Goal: Task Accomplishment & Management: Manage account settings

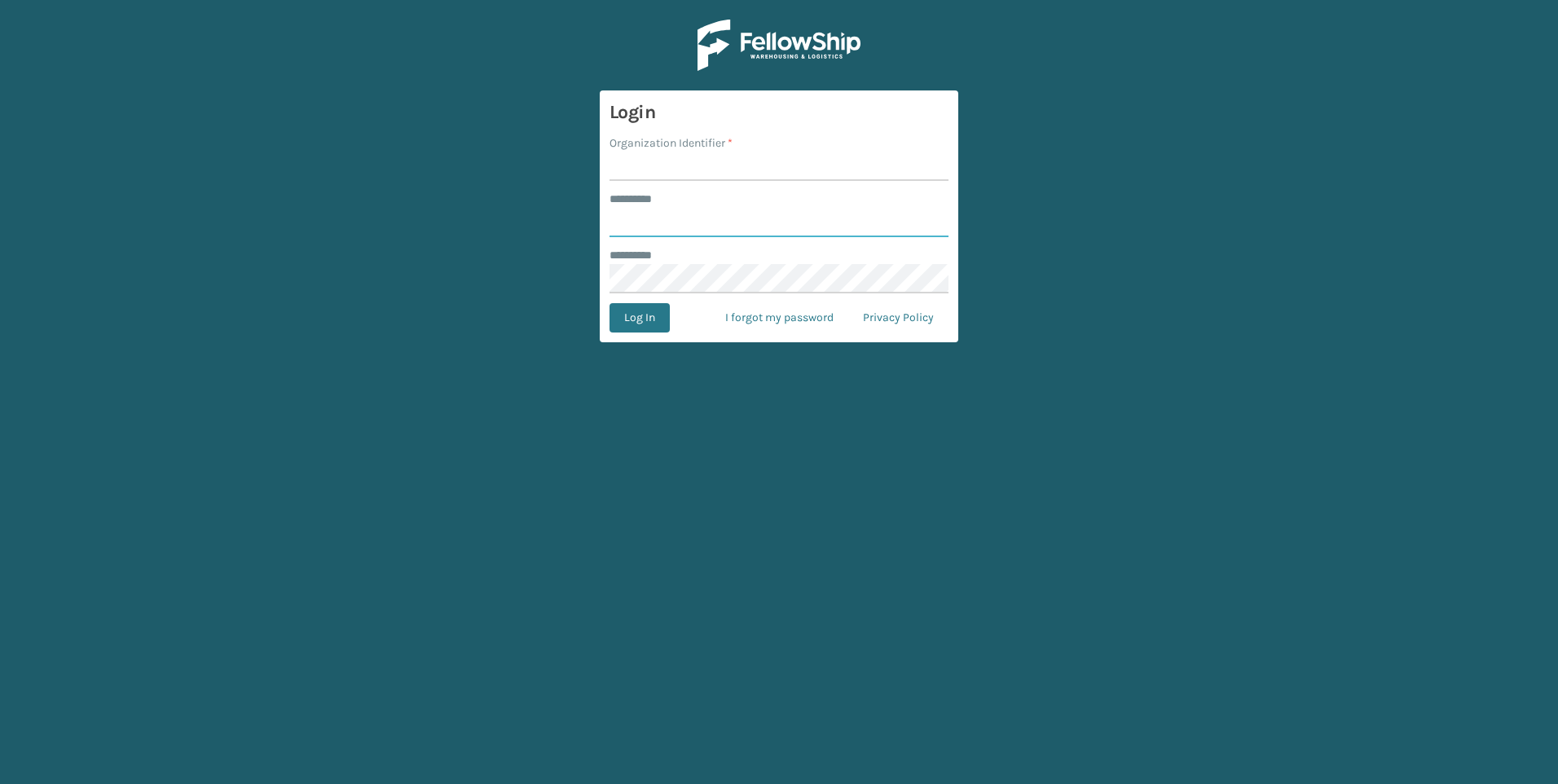
type input "***"
click at [735, 172] on input "Organization Identifier *" at bounding box center [778, 166] width 339 height 29
click at [675, 166] on input "Organization Identifier *" at bounding box center [778, 166] width 339 height 29
type input "Fellowship - West"
click at [652, 320] on button "Log In" at bounding box center [639, 318] width 60 height 29
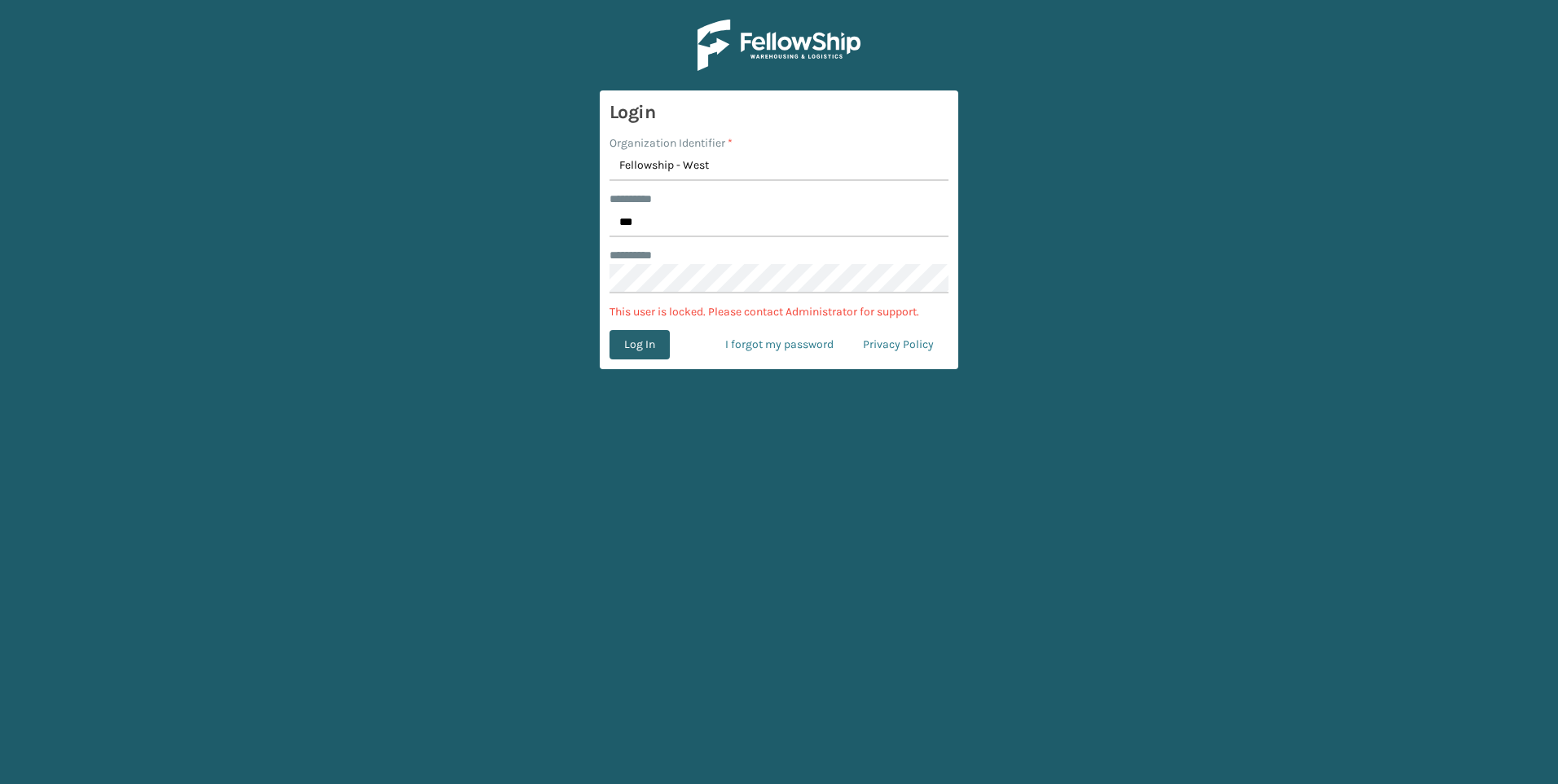
click at [627, 340] on button "Log In" at bounding box center [639, 345] width 60 height 29
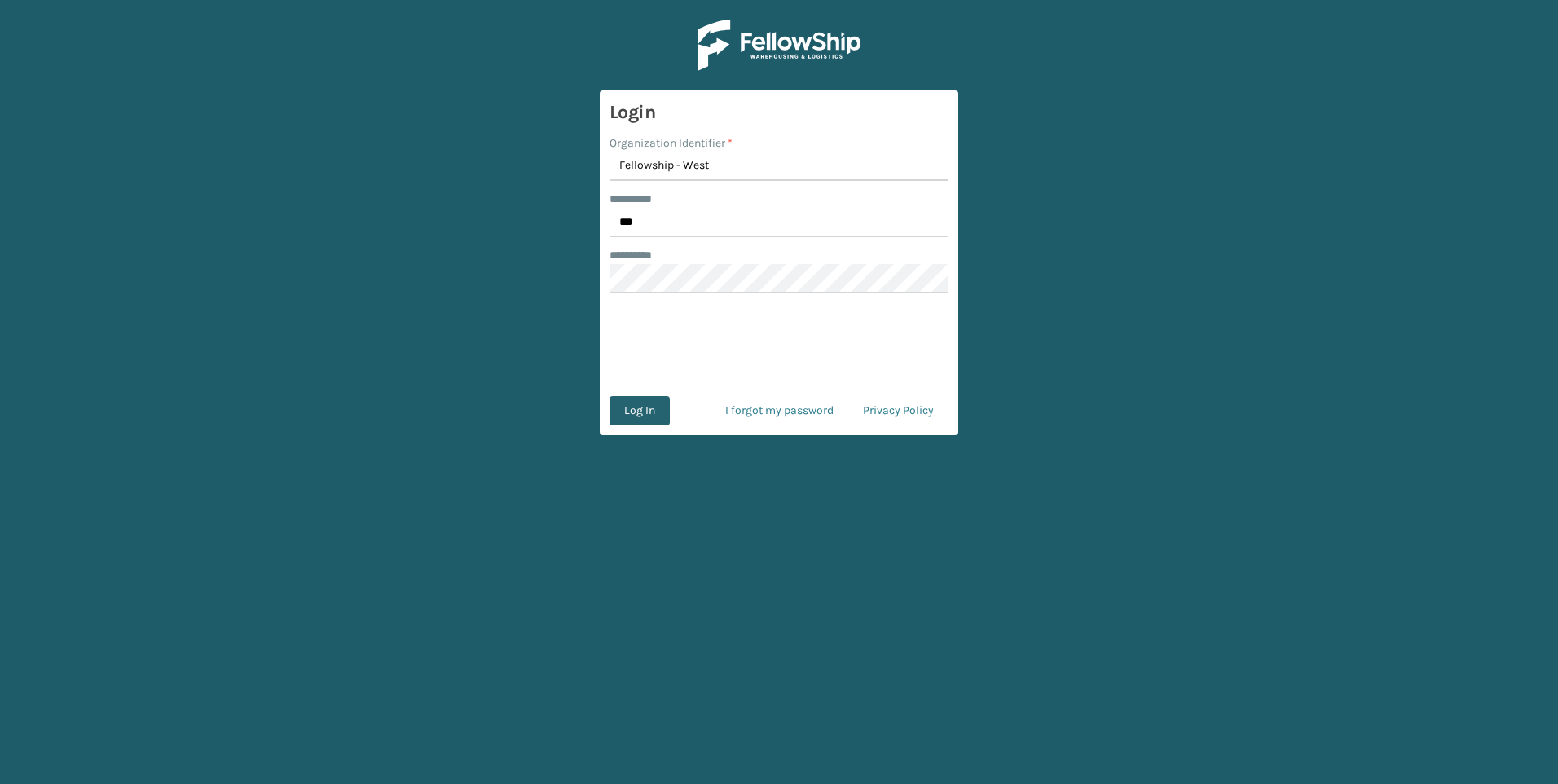
click at [638, 414] on button "Log In" at bounding box center [639, 410] width 60 height 29
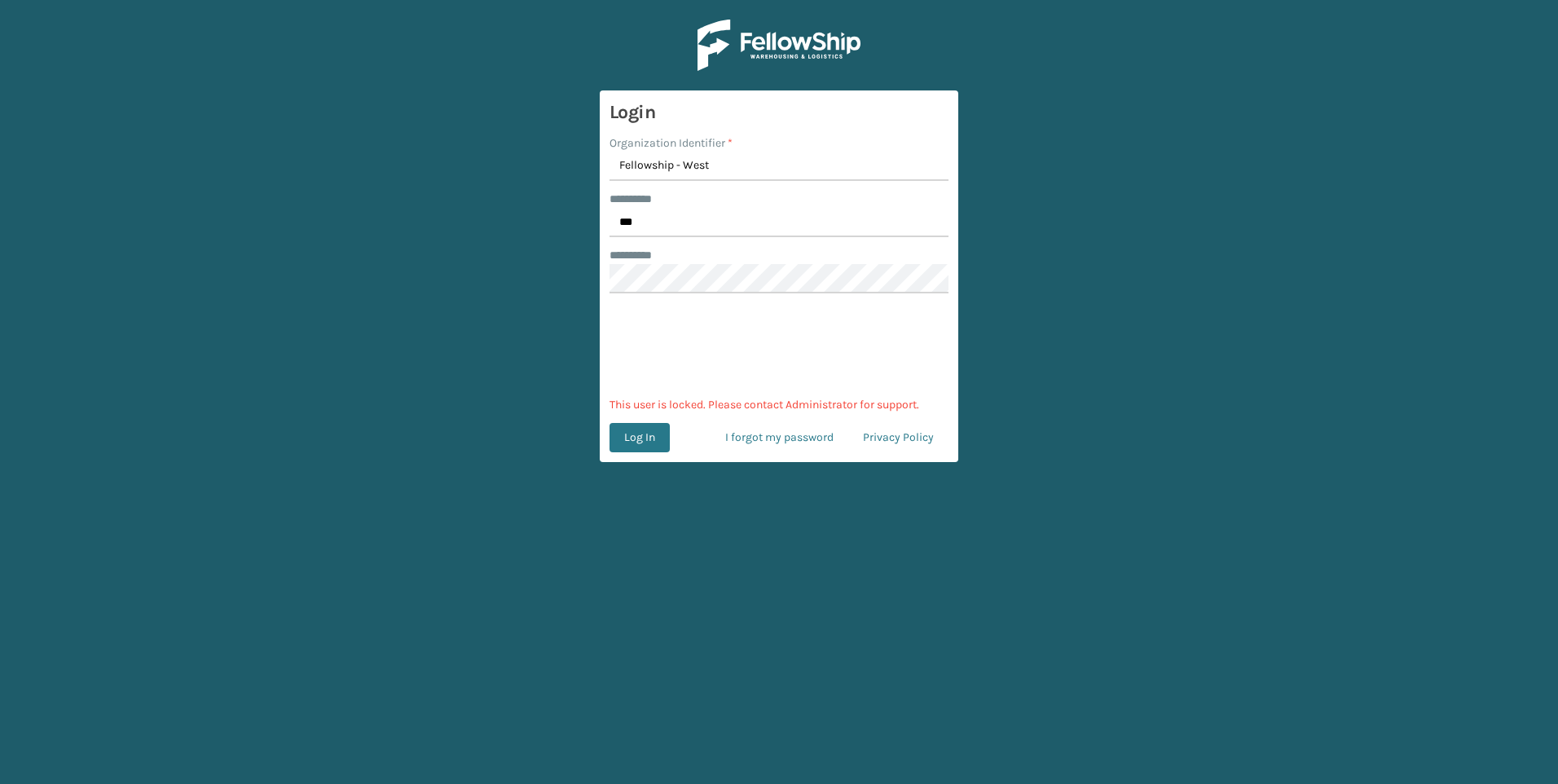
click at [744, 142] on div "Organization Identifier *" at bounding box center [778, 142] width 339 height 17
click at [739, 157] on input "Fellowship - West" at bounding box center [778, 166] width 339 height 29
drag, startPoint x: 983, startPoint y: 218, endPoint x: 963, endPoint y: 212, distance: 20.9
click at [983, 218] on main "Login Organization Identifier * Fellowship - West ******** * *** ******** * 0cA…" at bounding box center [779, 392] width 1558 height 784
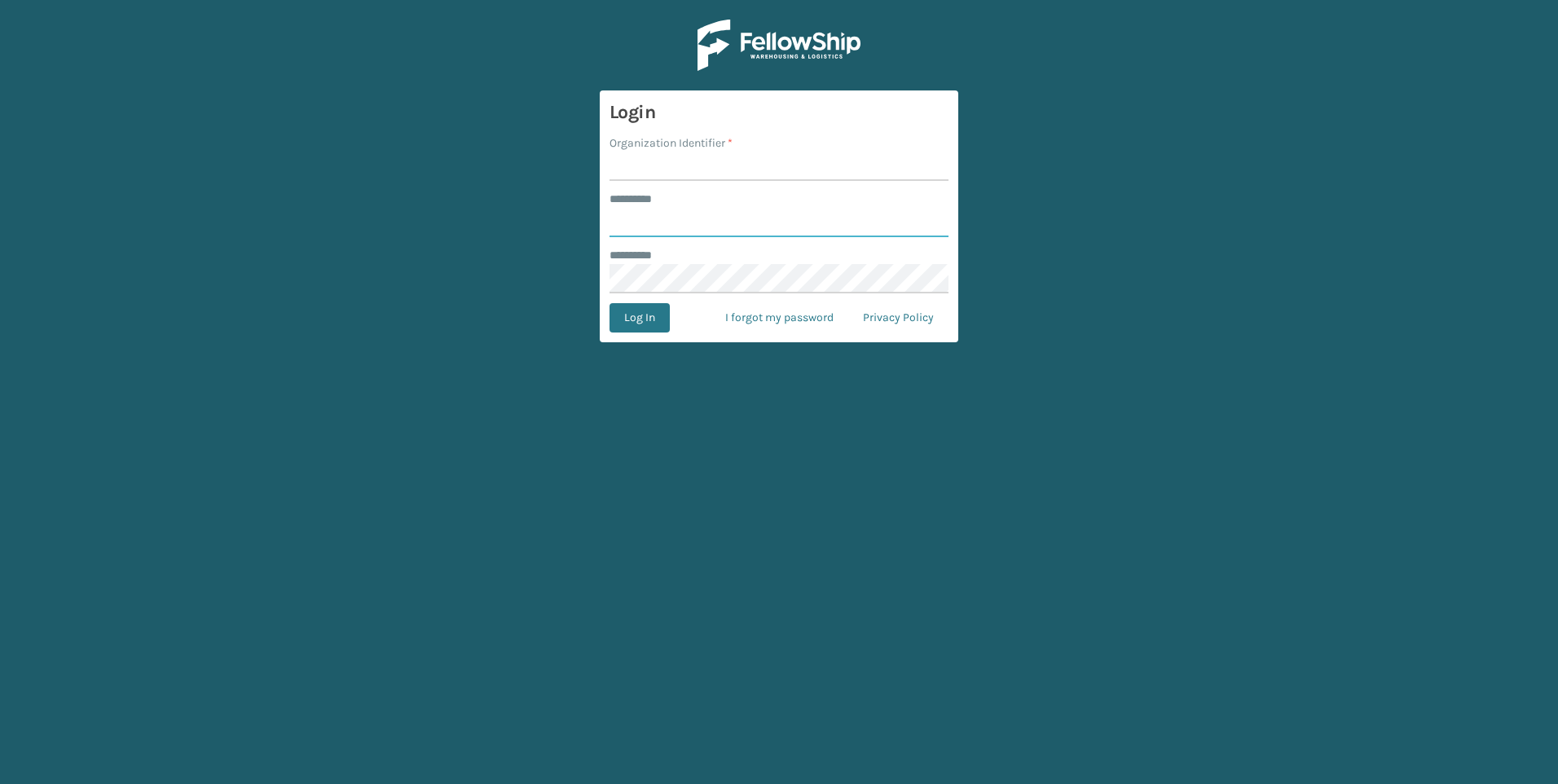
type input "***"
click at [673, 159] on input "Organization Identifier *" at bounding box center [778, 166] width 339 height 29
type input "Fellowship - West"
click at [642, 314] on button "Log In" at bounding box center [639, 318] width 60 height 29
type input "***"
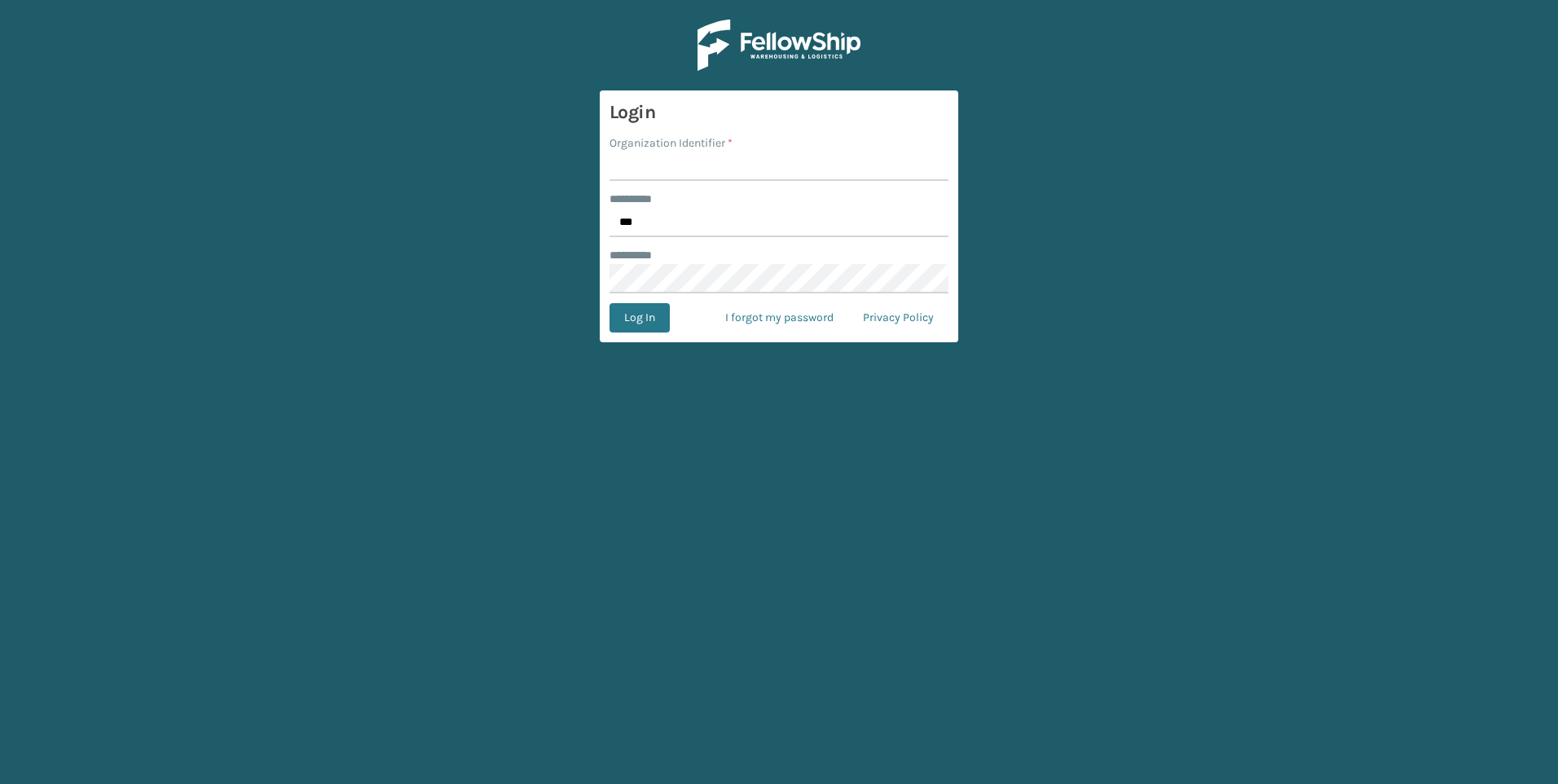
click at [752, 148] on div "Organization Identifier *" at bounding box center [778, 142] width 339 height 17
click at [754, 157] on input "Organization Identifier *" at bounding box center [778, 166] width 339 height 29
click at [758, 166] on input "Organization Identifier *" at bounding box center [778, 166] width 339 height 29
type input "Fellowship - West"
click at [659, 319] on button "Log In" at bounding box center [639, 318] width 60 height 29
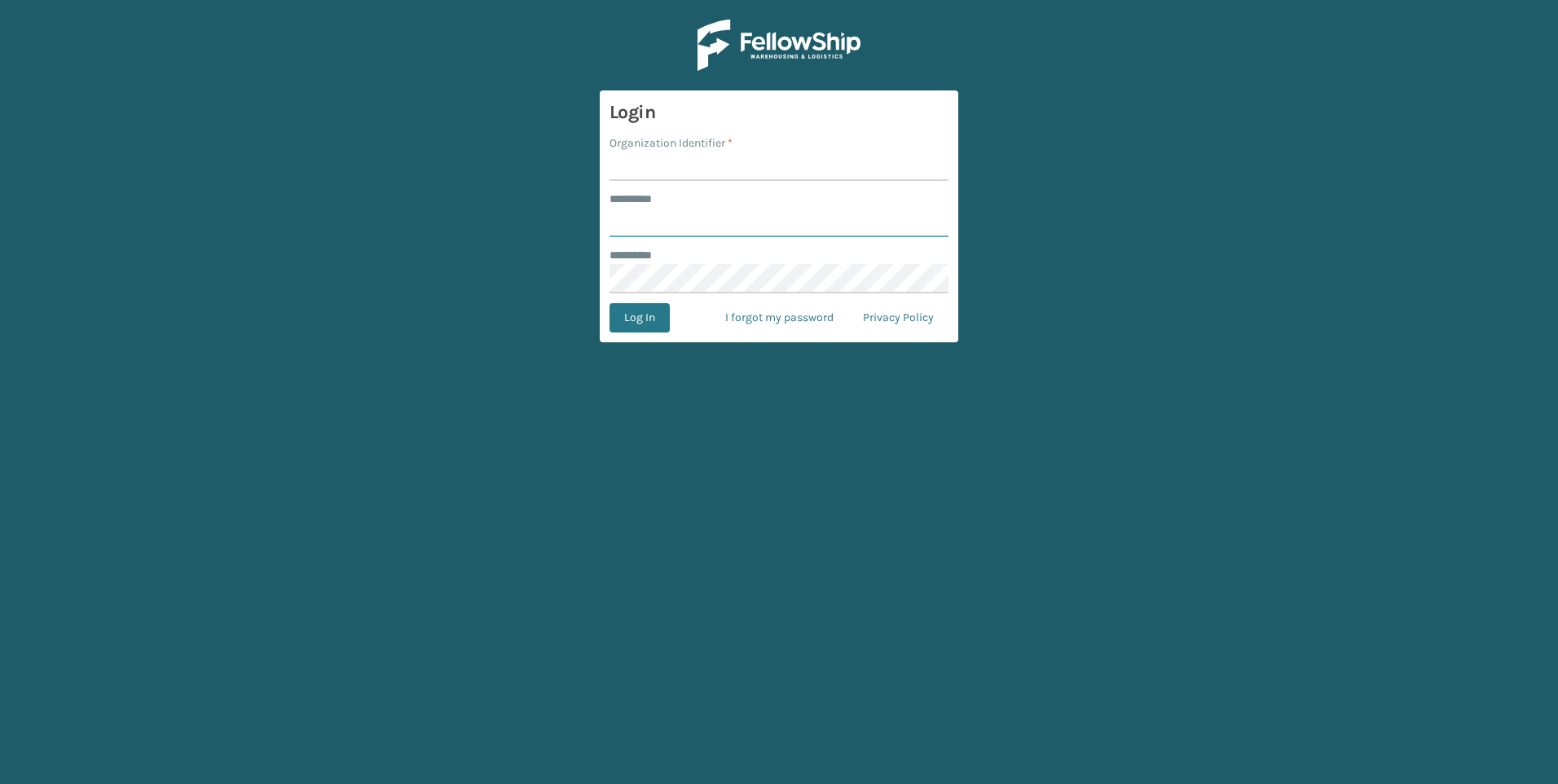
type input "***"
click at [683, 164] on input "Organization Identifier *" at bounding box center [778, 166] width 339 height 29
click at [736, 172] on input "Organization Identifier *" at bounding box center [778, 166] width 339 height 29
type input "Fellowship - West"
click at [645, 309] on button "Log In" at bounding box center [639, 318] width 60 height 29
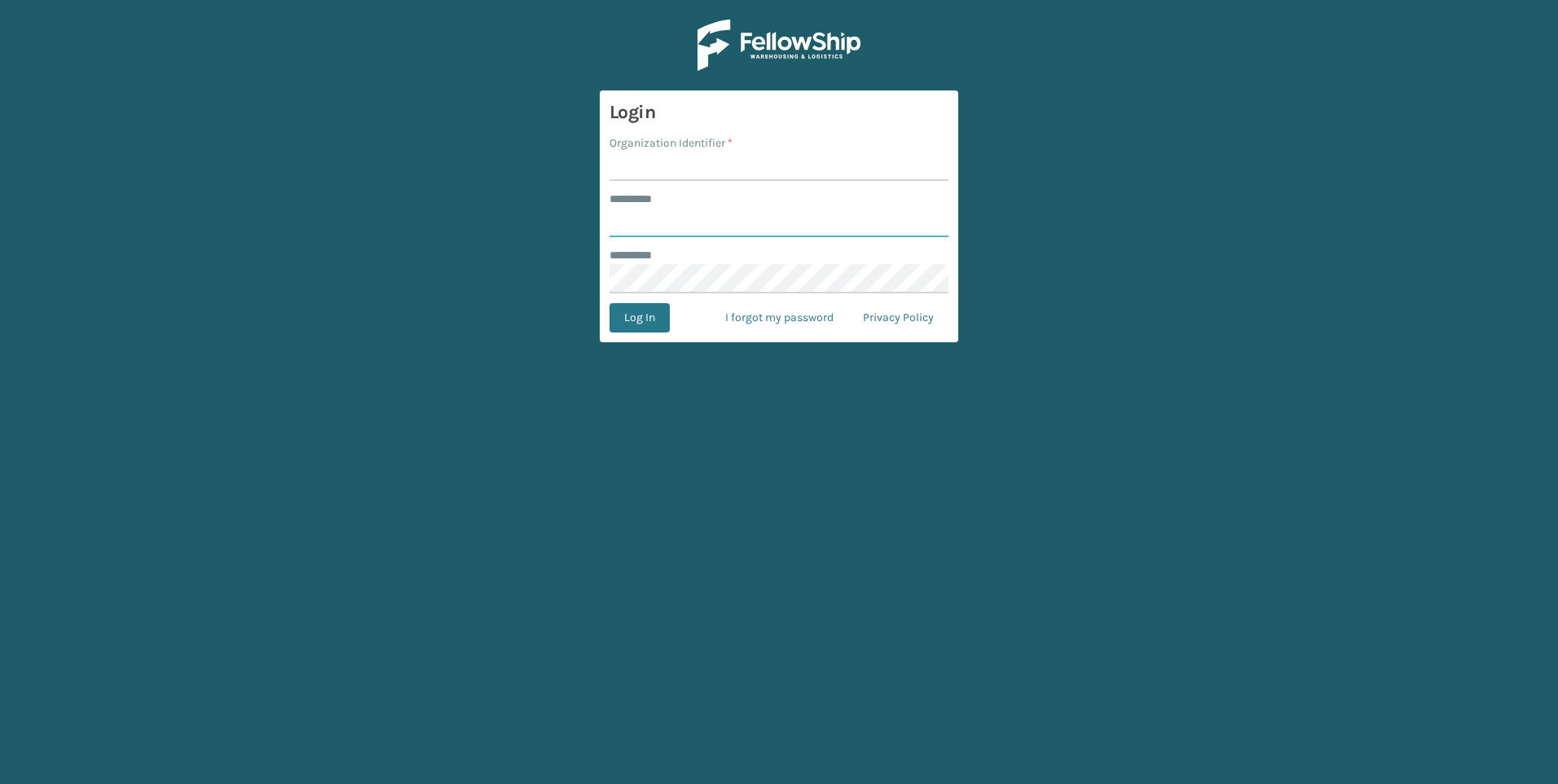
type input "***"
click at [674, 163] on input "Organization Identifier *" at bounding box center [778, 166] width 339 height 29
type input "s"
click at [638, 170] on input "s" at bounding box center [778, 166] width 339 height 29
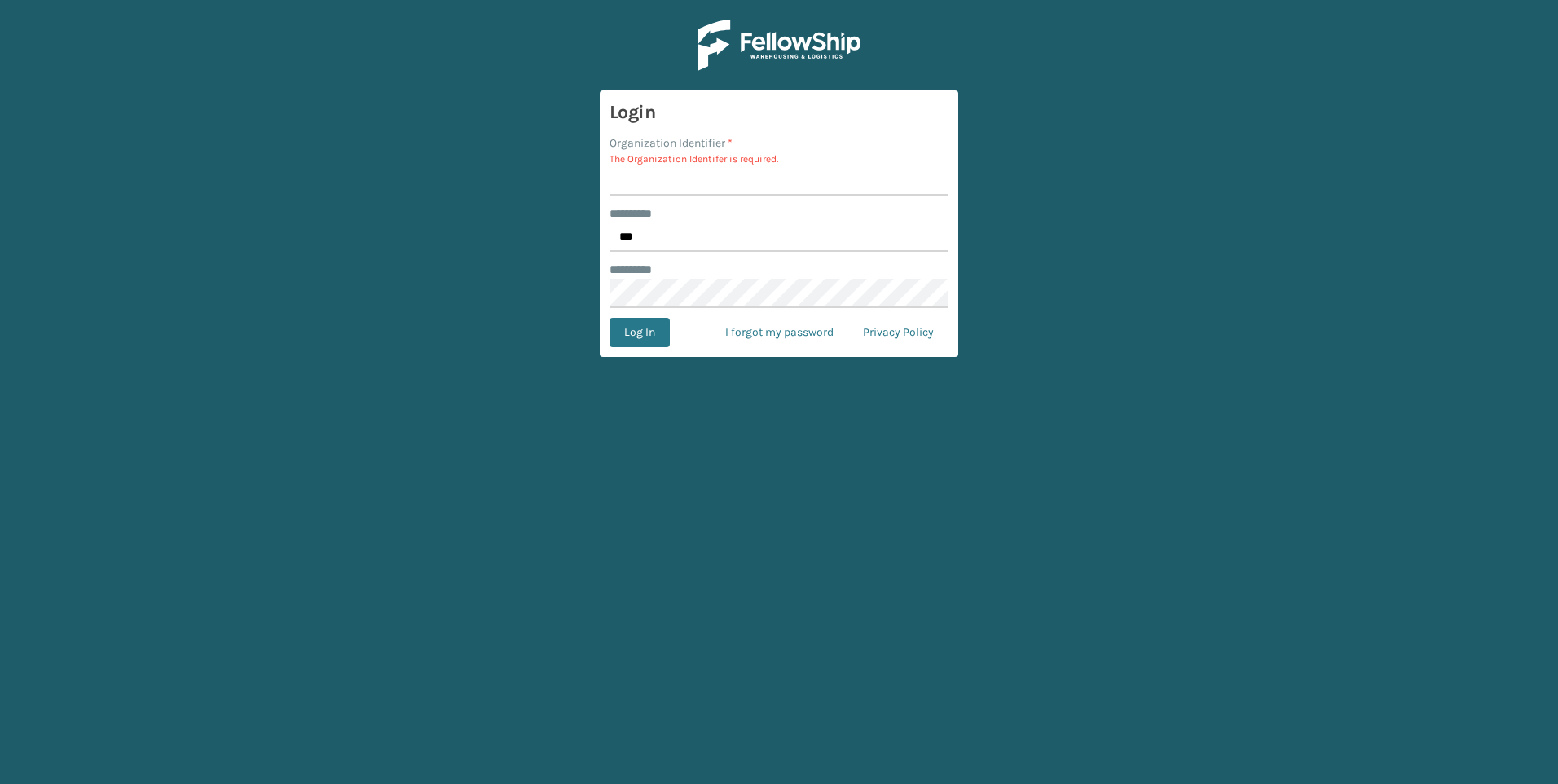
type input "s"
type input "f"
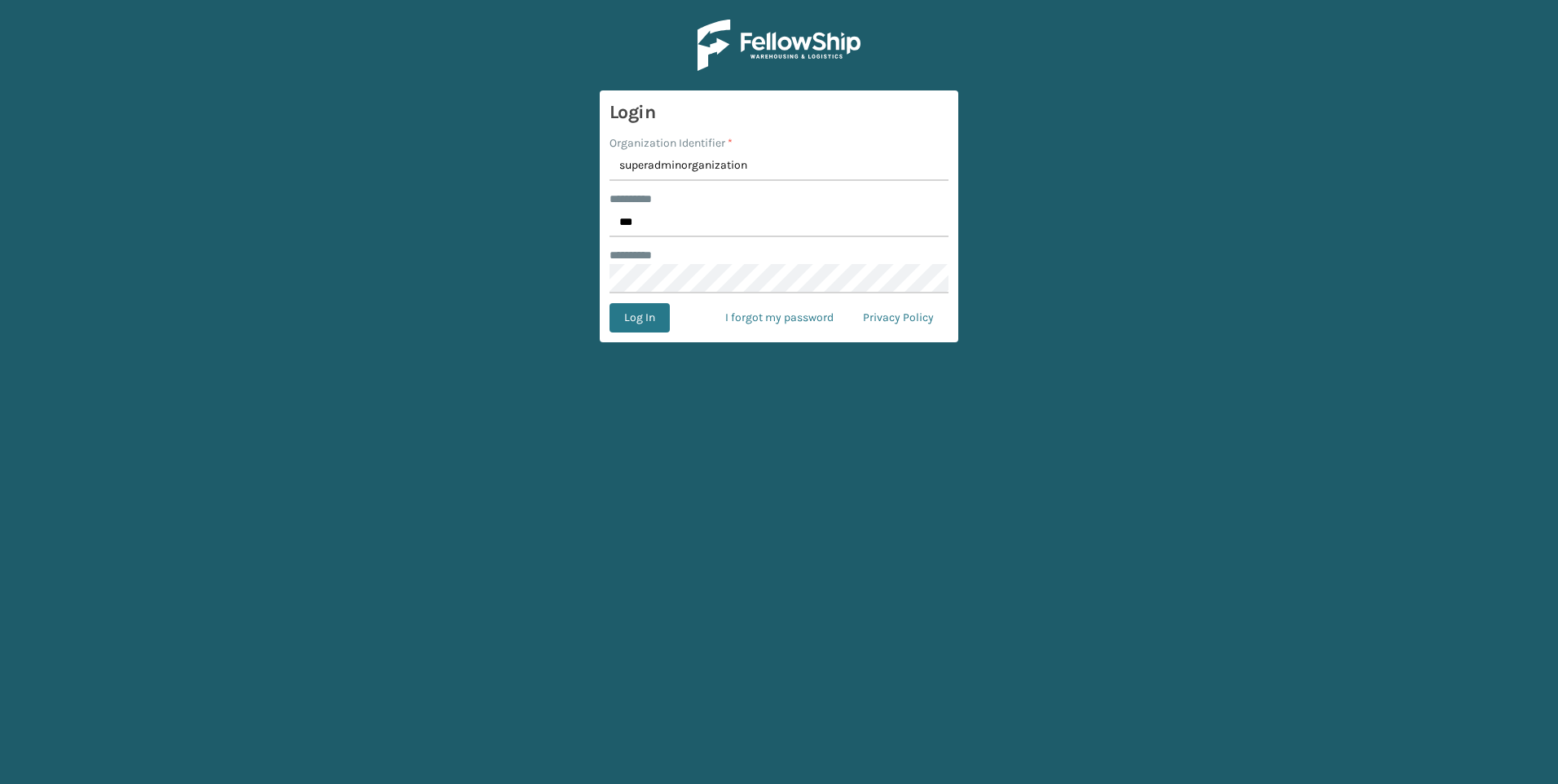
click at [609, 303] on button "Log In" at bounding box center [639, 318] width 60 height 29
type input "s"
type input "SuperAdminOrganization"
click at [609, 303] on button "Log In" at bounding box center [639, 318] width 60 height 29
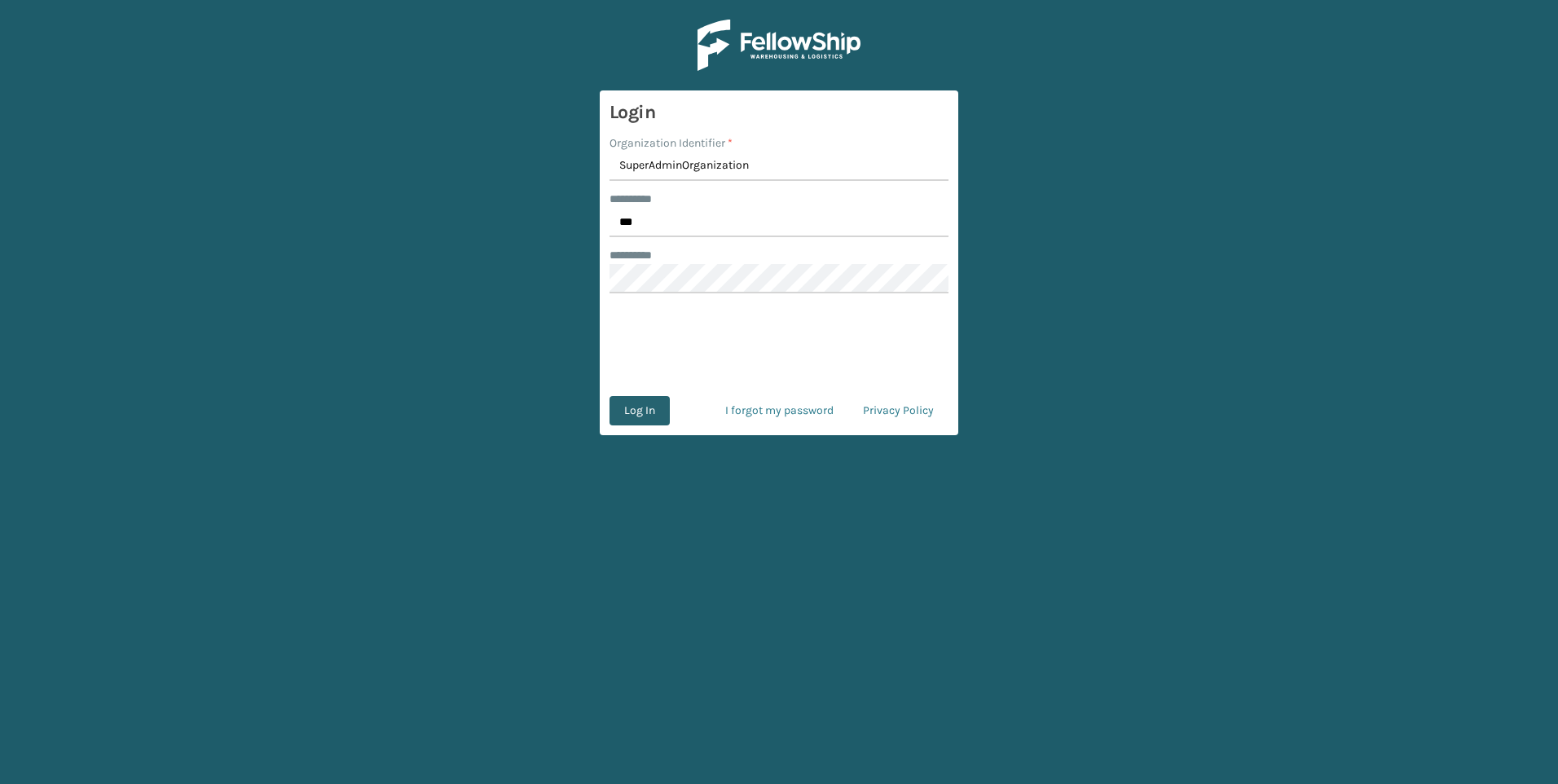
click at [642, 408] on button "Log In" at bounding box center [639, 410] width 60 height 29
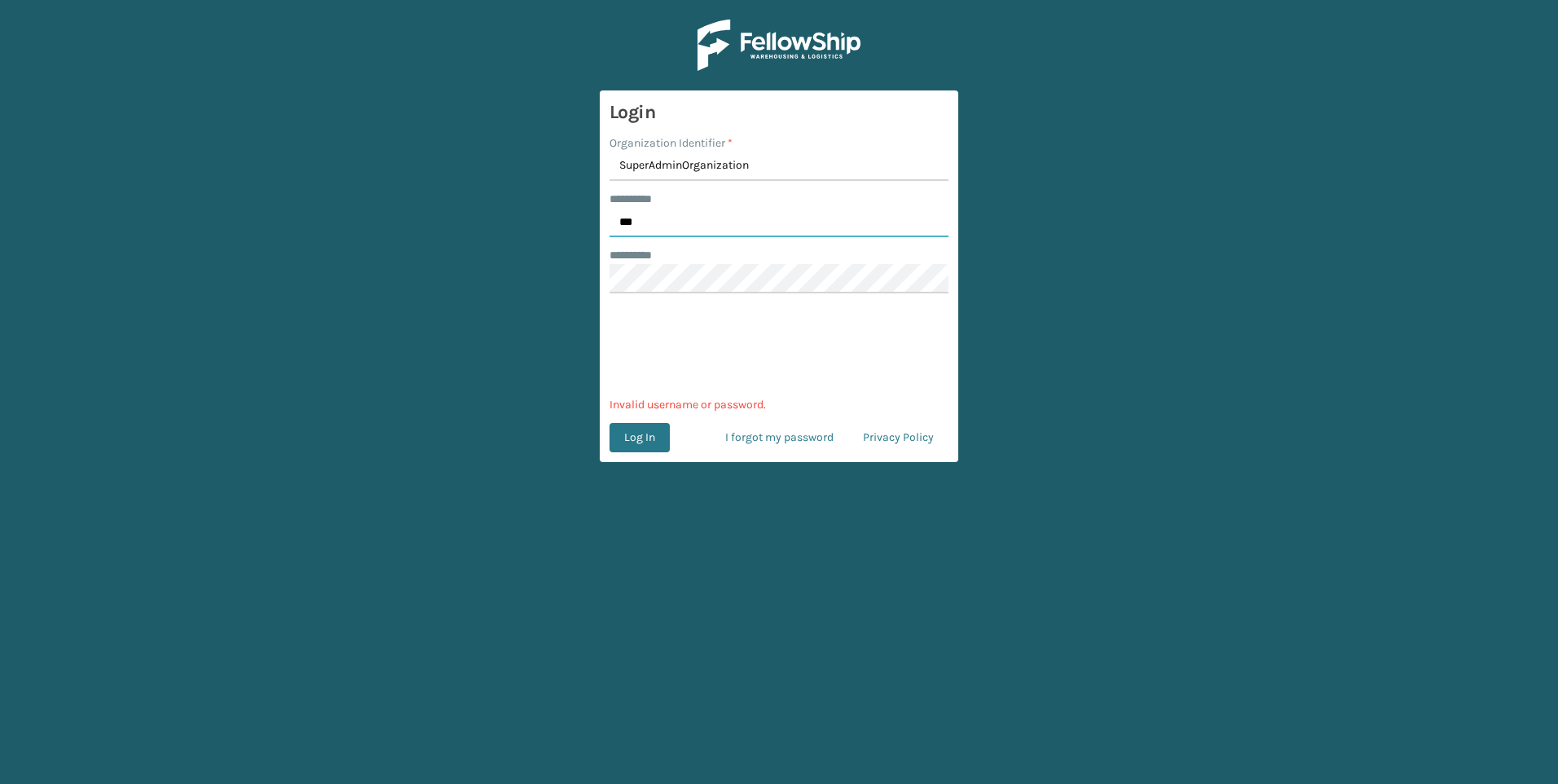
click at [674, 219] on input "***" at bounding box center [778, 222] width 339 height 29
drag, startPoint x: 923, startPoint y: 167, endPoint x: 909, endPoint y: 172, distance: 14.9
click at [923, 166] on input "SuperAdminOrganization" at bounding box center [778, 166] width 339 height 29
click at [1160, 226] on main "Login Organization Identifier * SuperAdminOrganization ******** * *** ******** …" at bounding box center [779, 392] width 1558 height 784
click at [505, 274] on main "Login Organization Identifier * SuperAdminOrganization ******** * *** ******** …" at bounding box center [779, 392] width 1558 height 784
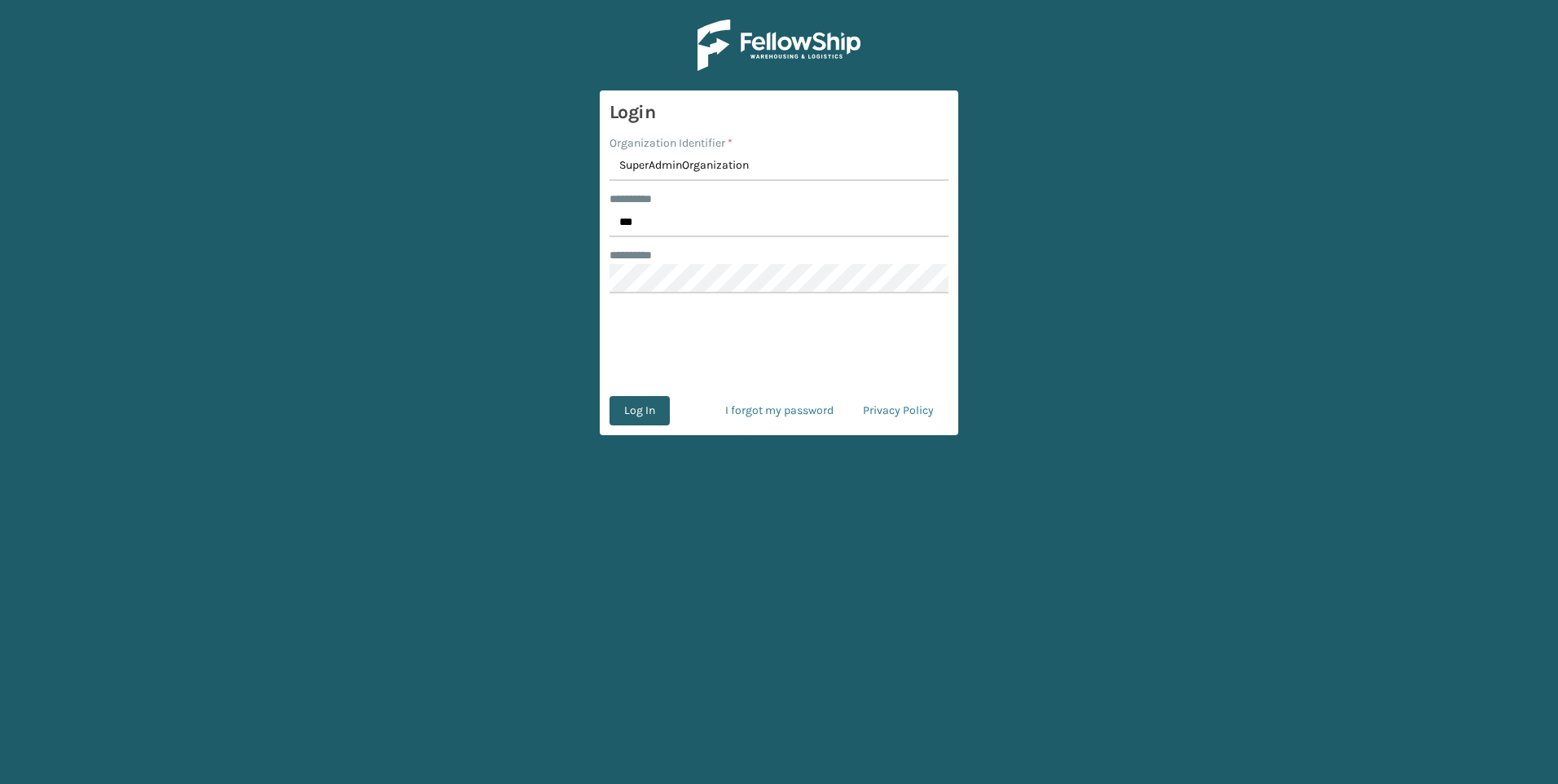
click at [621, 416] on button "Log In" at bounding box center [639, 410] width 60 height 29
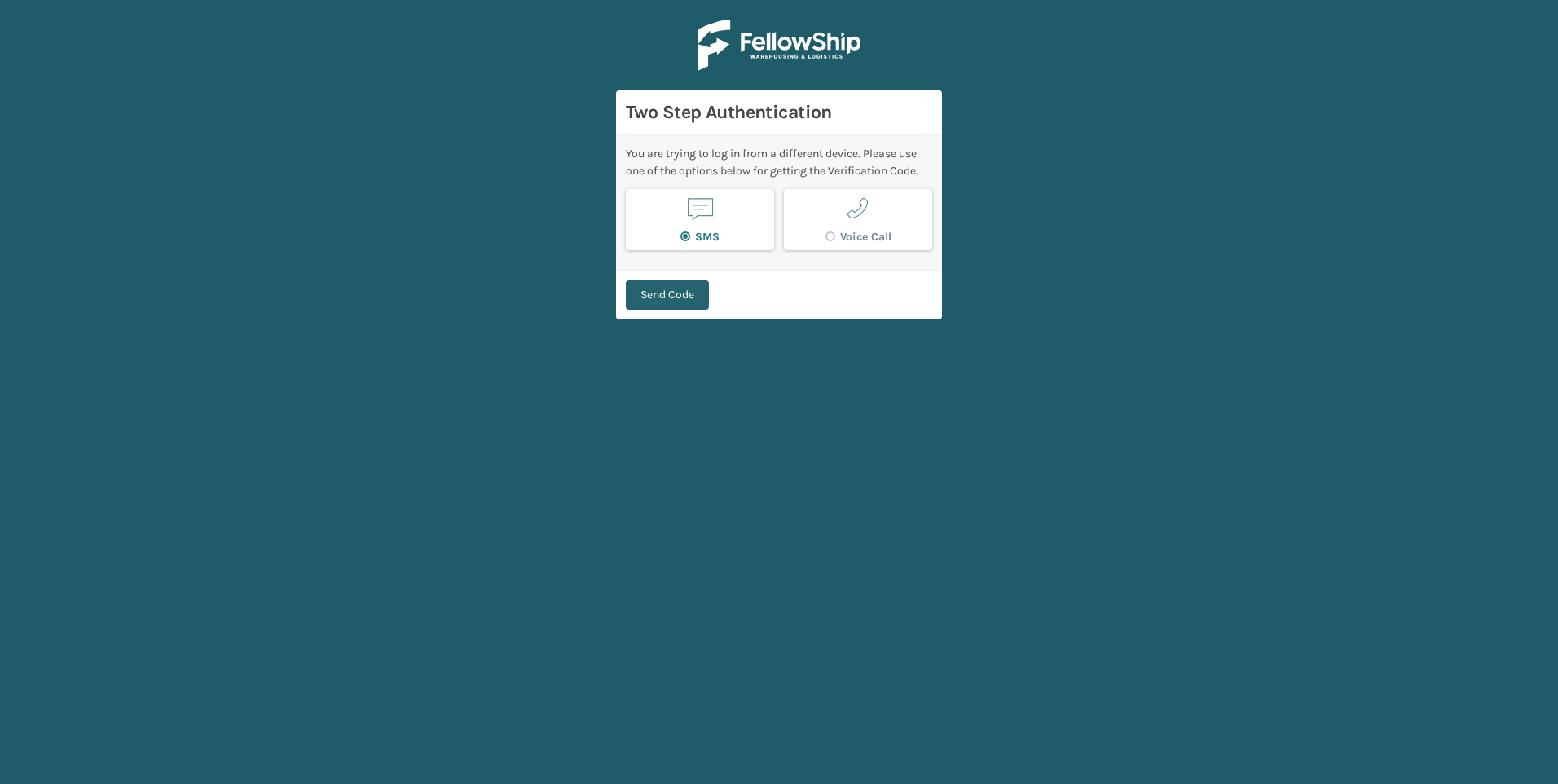
click at [681, 289] on button "Send Code" at bounding box center [667, 295] width 84 height 29
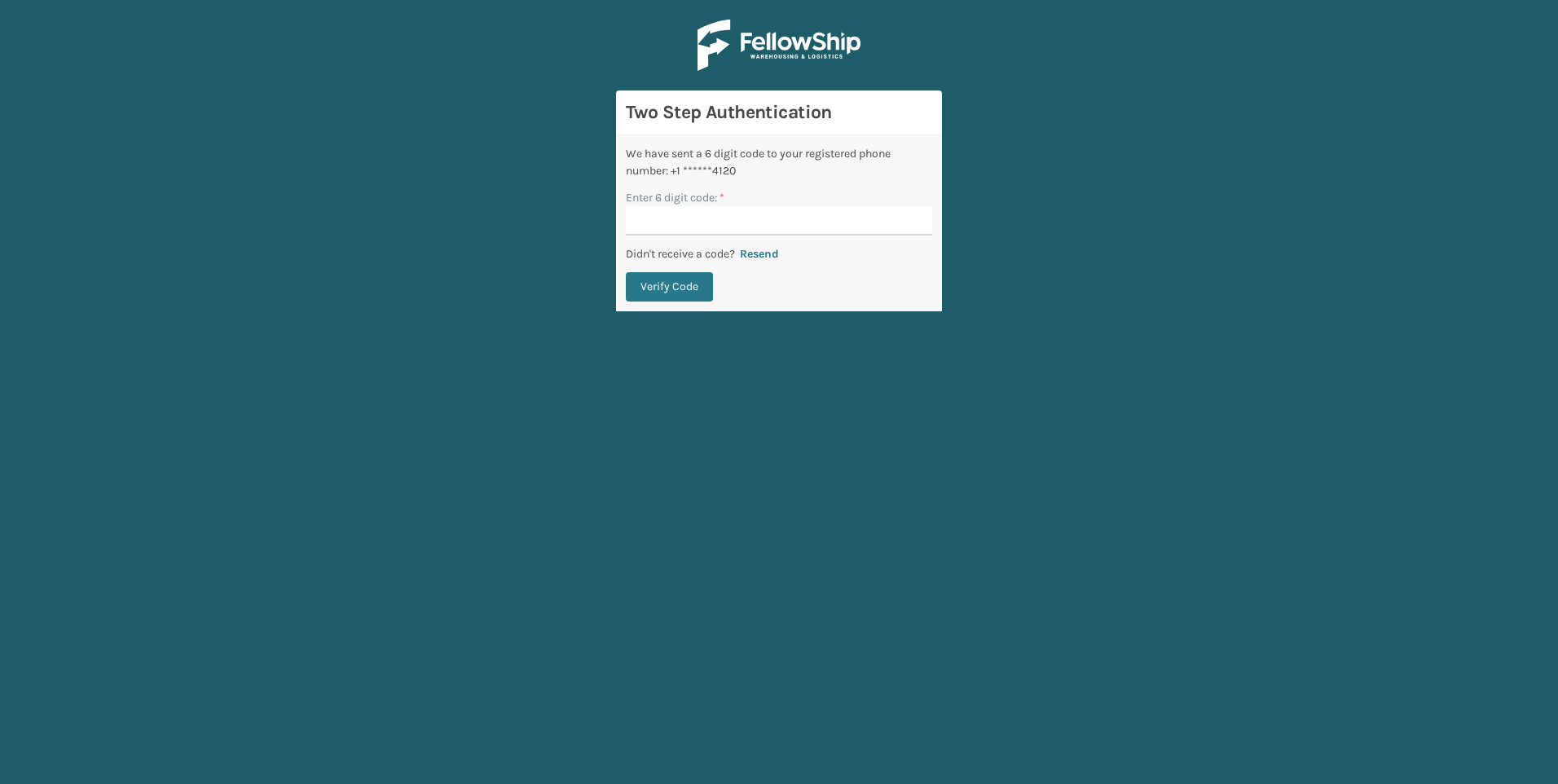
click at [659, 218] on input "Enter 6 digit code: *" at bounding box center [779, 220] width 307 height 29
type input "480434"
click at [626, 272] on button "Verify Code" at bounding box center [669, 287] width 87 height 29
